Goal: Find specific page/section: Find specific page/section

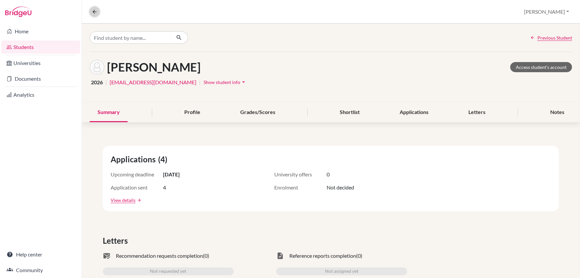
click at [96, 9] on icon at bounding box center [95, 12] width 6 height 6
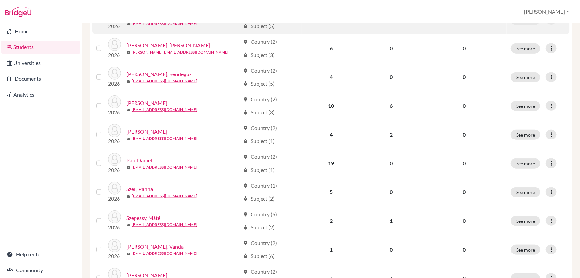
scroll to position [229, 0]
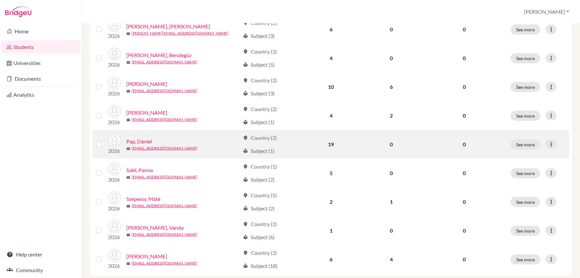
click at [145, 142] on link "Pap, Dániel" at bounding box center [139, 142] width 26 height 8
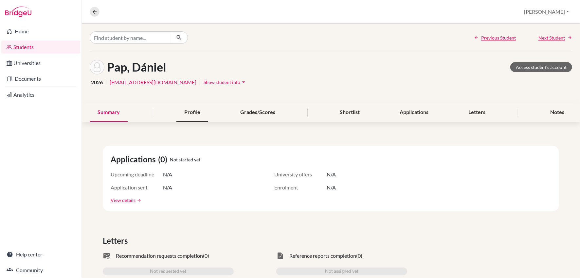
click at [197, 114] on div "Profile" at bounding box center [192, 112] width 32 height 19
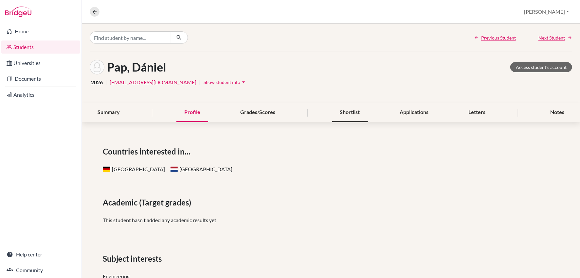
click at [348, 113] on div "Shortlist" at bounding box center [350, 112] width 36 height 19
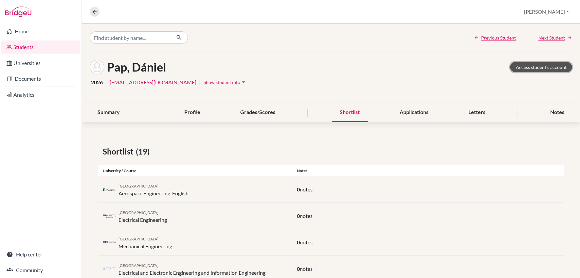
click at [537, 66] on link "Access student's account" at bounding box center [541, 67] width 62 height 10
